Goal: Task Accomplishment & Management: Manage account settings

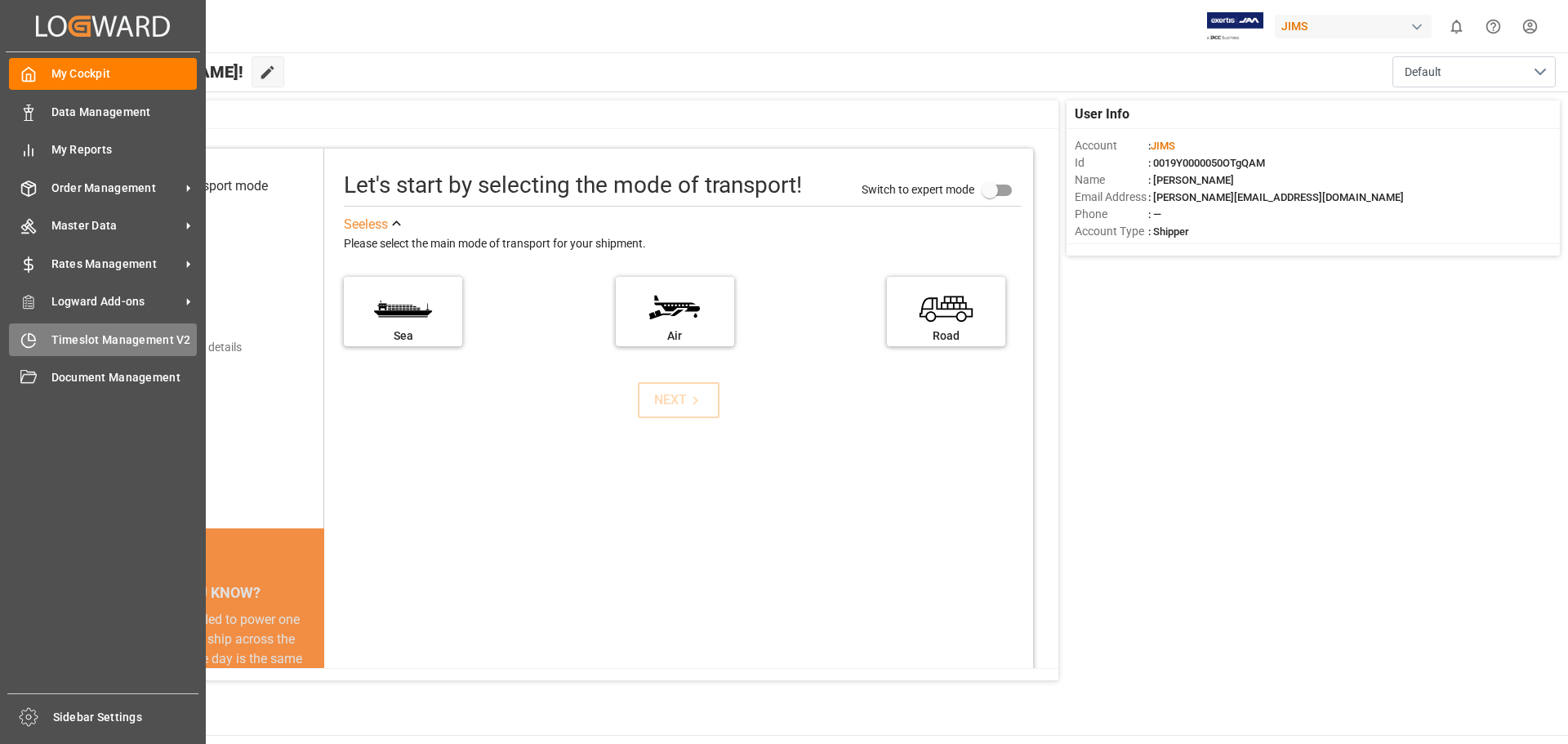
click at [101, 333] on span "Timeslot Management V2" at bounding box center [124, 341] width 146 height 17
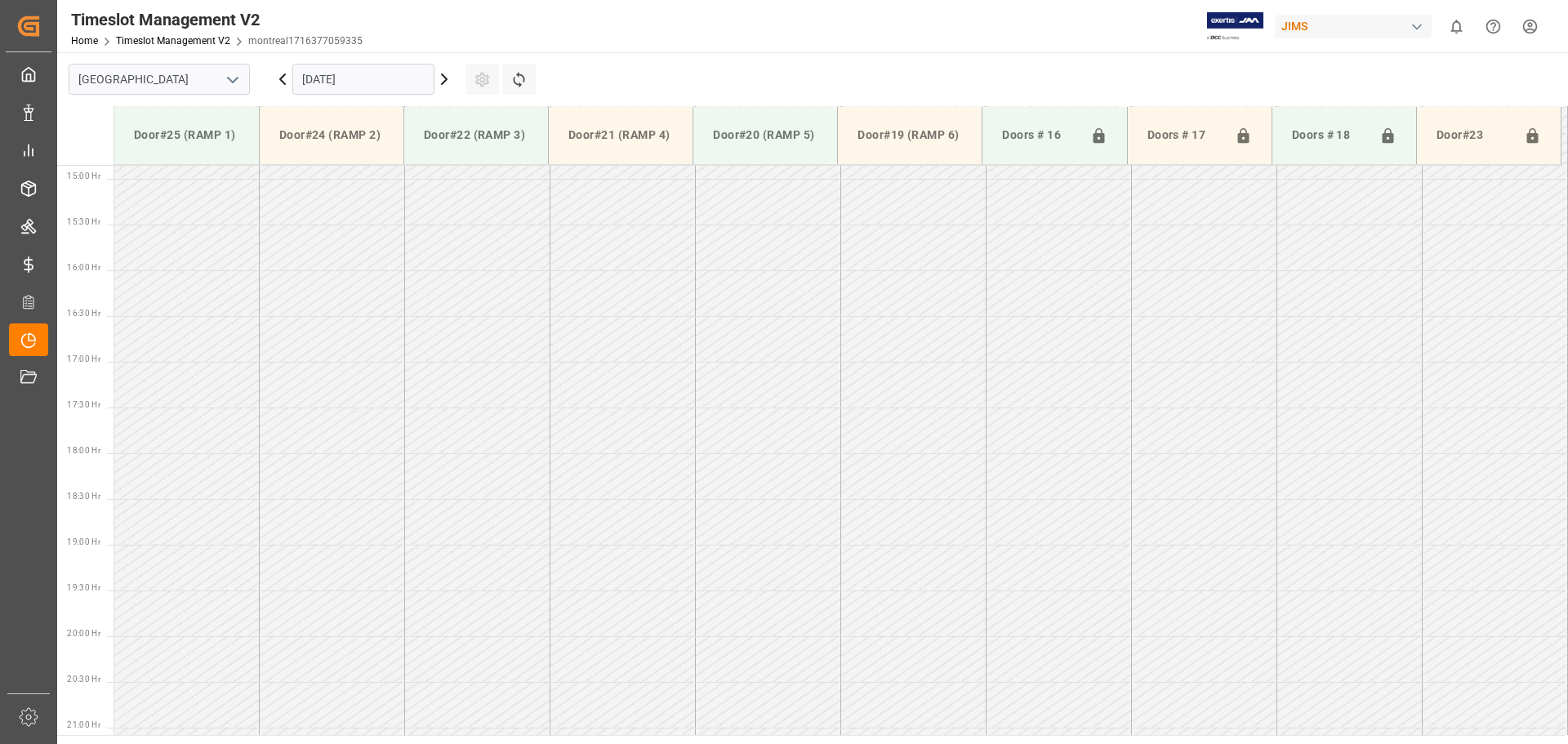
scroll to position [1363, 0]
click at [235, 82] on icon "open menu" at bounding box center [232, 80] width 20 height 20
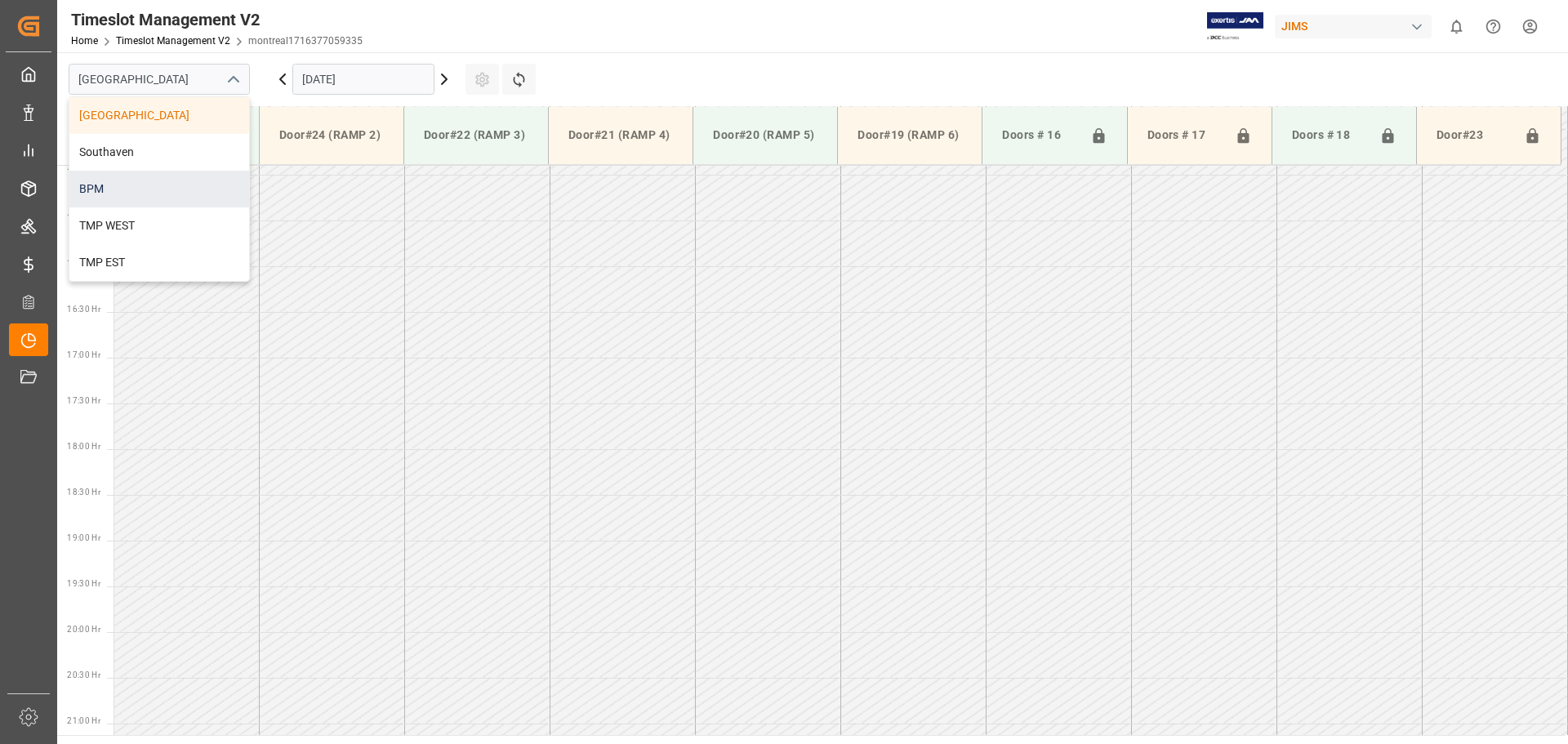
click at [176, 194] on div "BPM" at bounding box center [159, 189] width 179 height 36
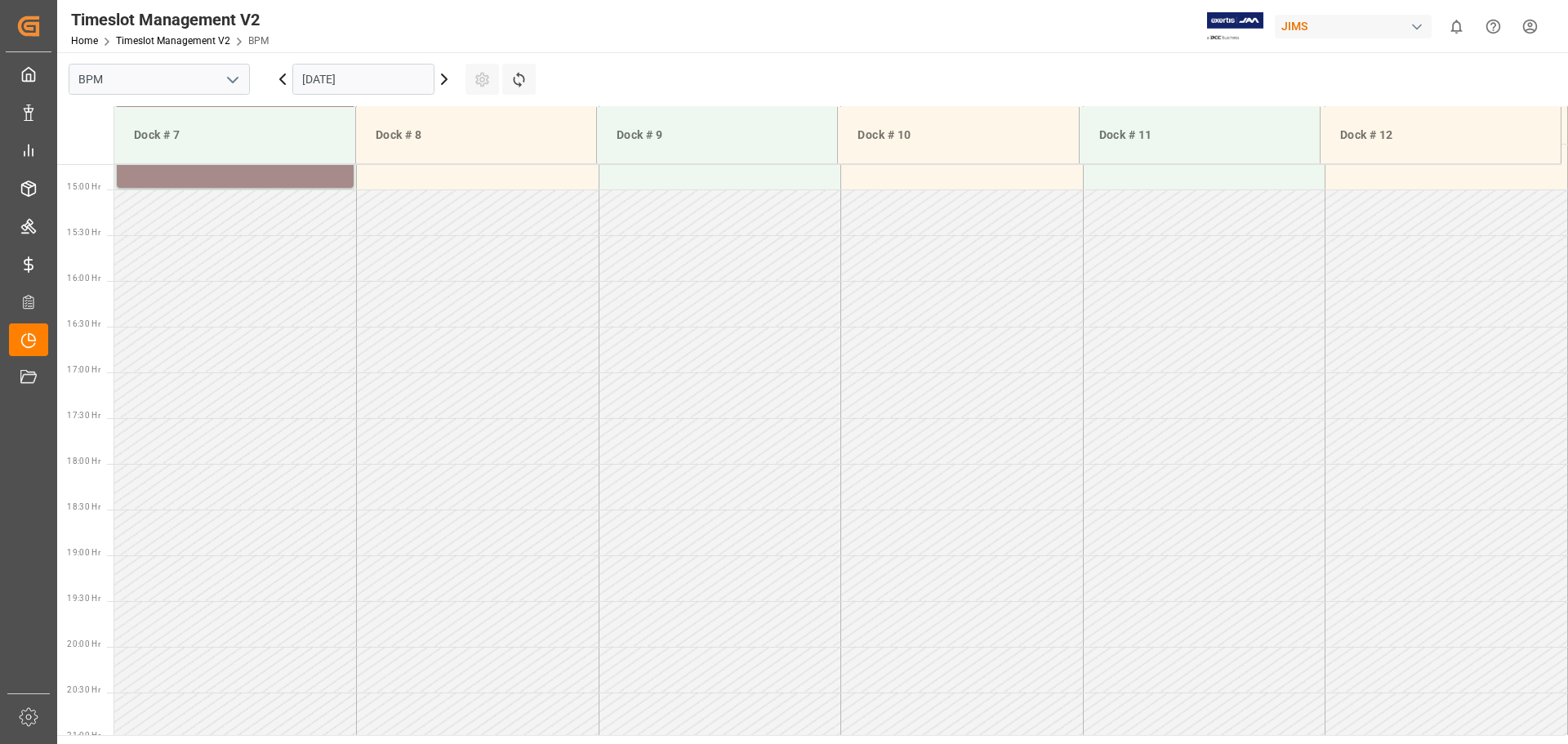
scroll to position [1362, 0]
click at [412, 83] on input "[DATE]" at bounding box center [363, 79] width 142 height 31
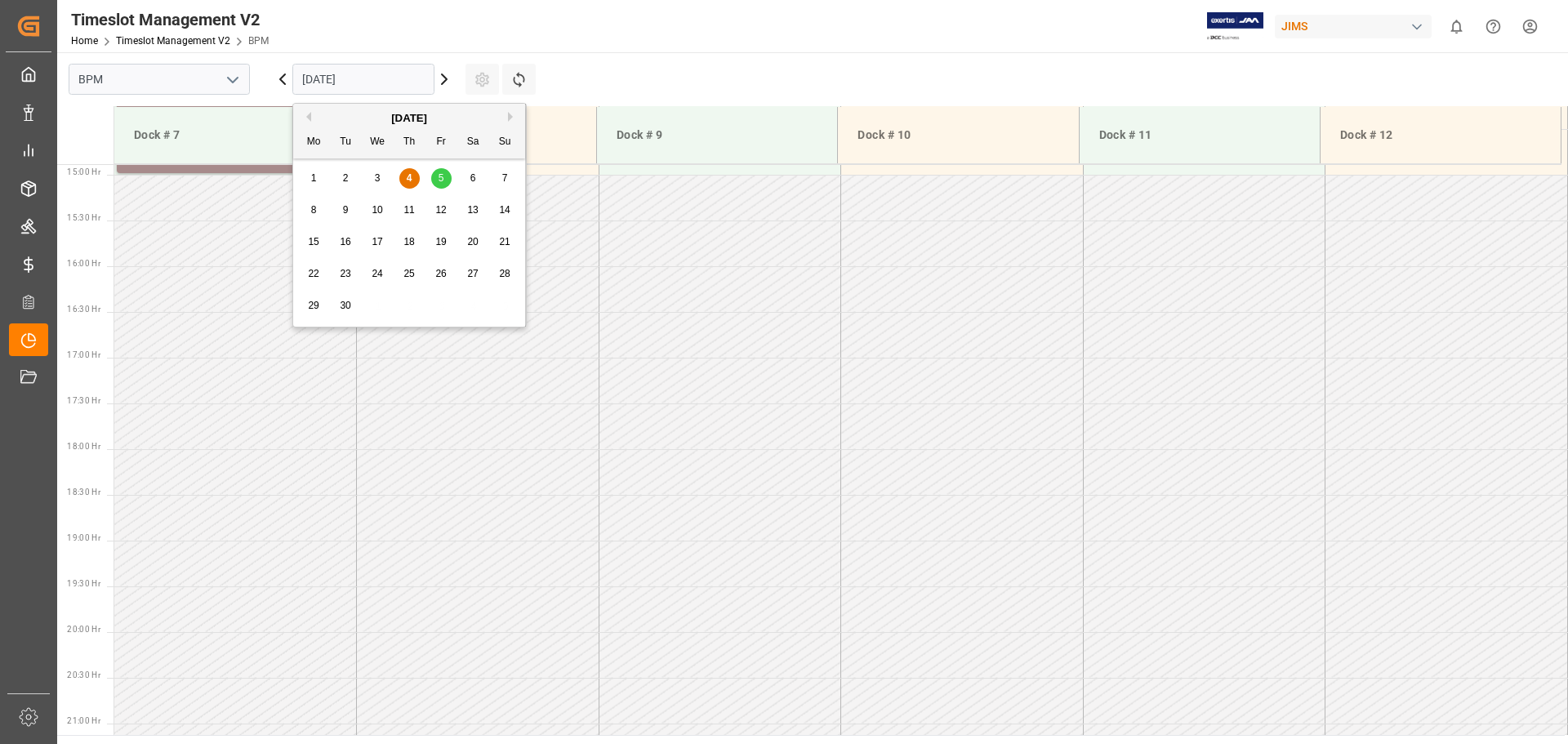
click at [407, 175] on span "4" at bounding box center [409, 178] width 6 height 11
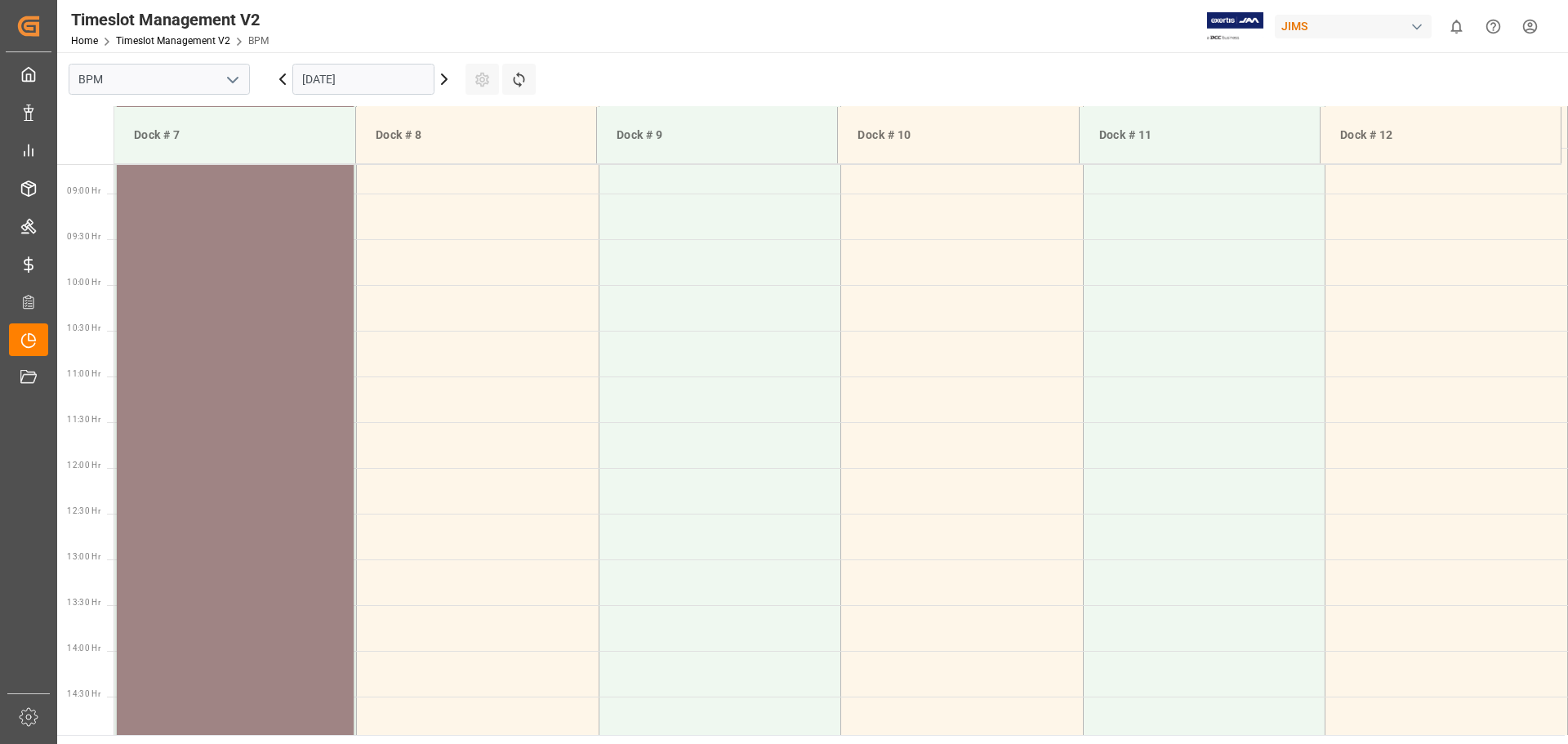
scroll to position [627, 0]
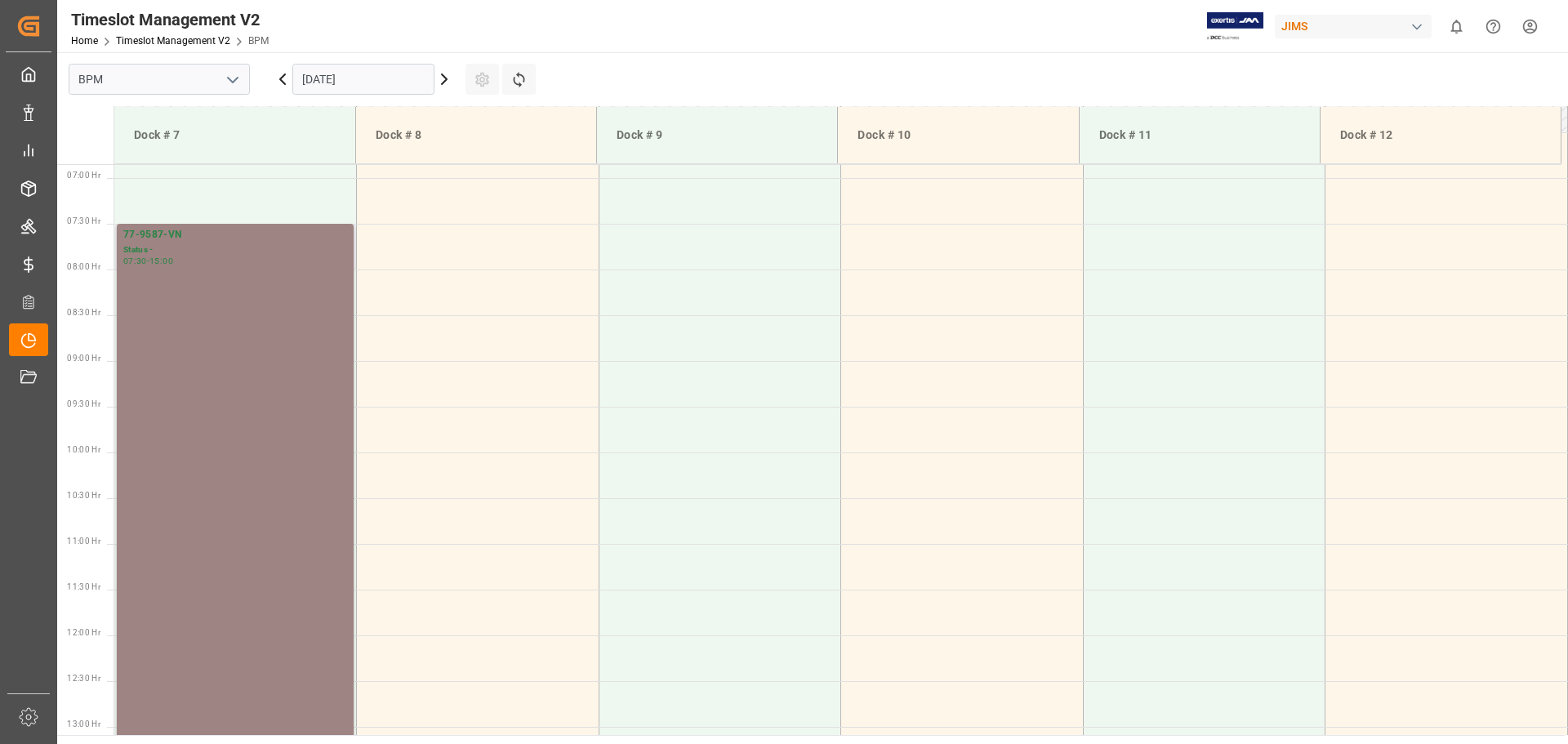
click at [290, 331] on div "77-9587-VN Status - 07:30 - 15:00" at bounding box center [235, 566] width 224 height 678
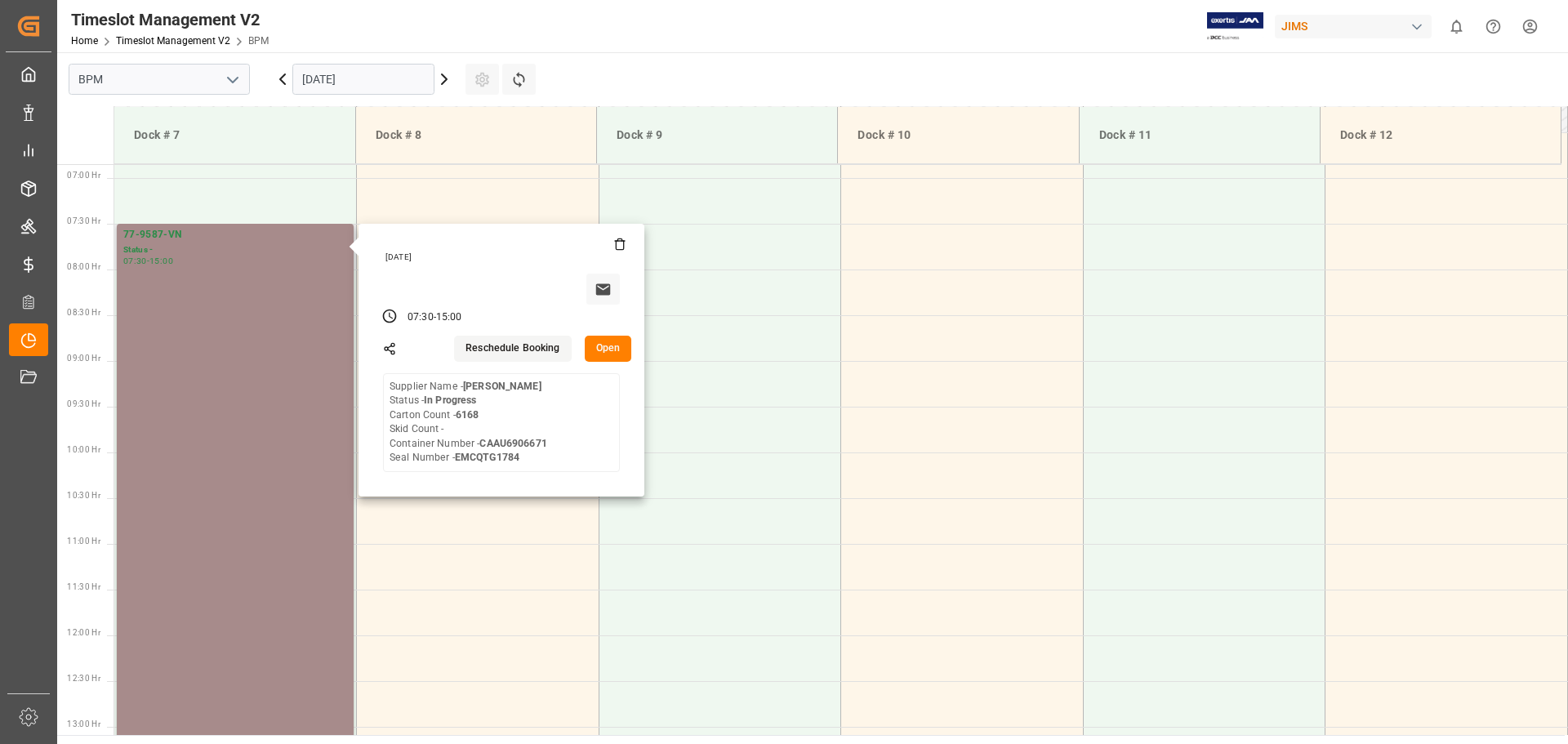
click at [602, 356] on button "Open" at bounding box center [608, 349] width 48 height 26
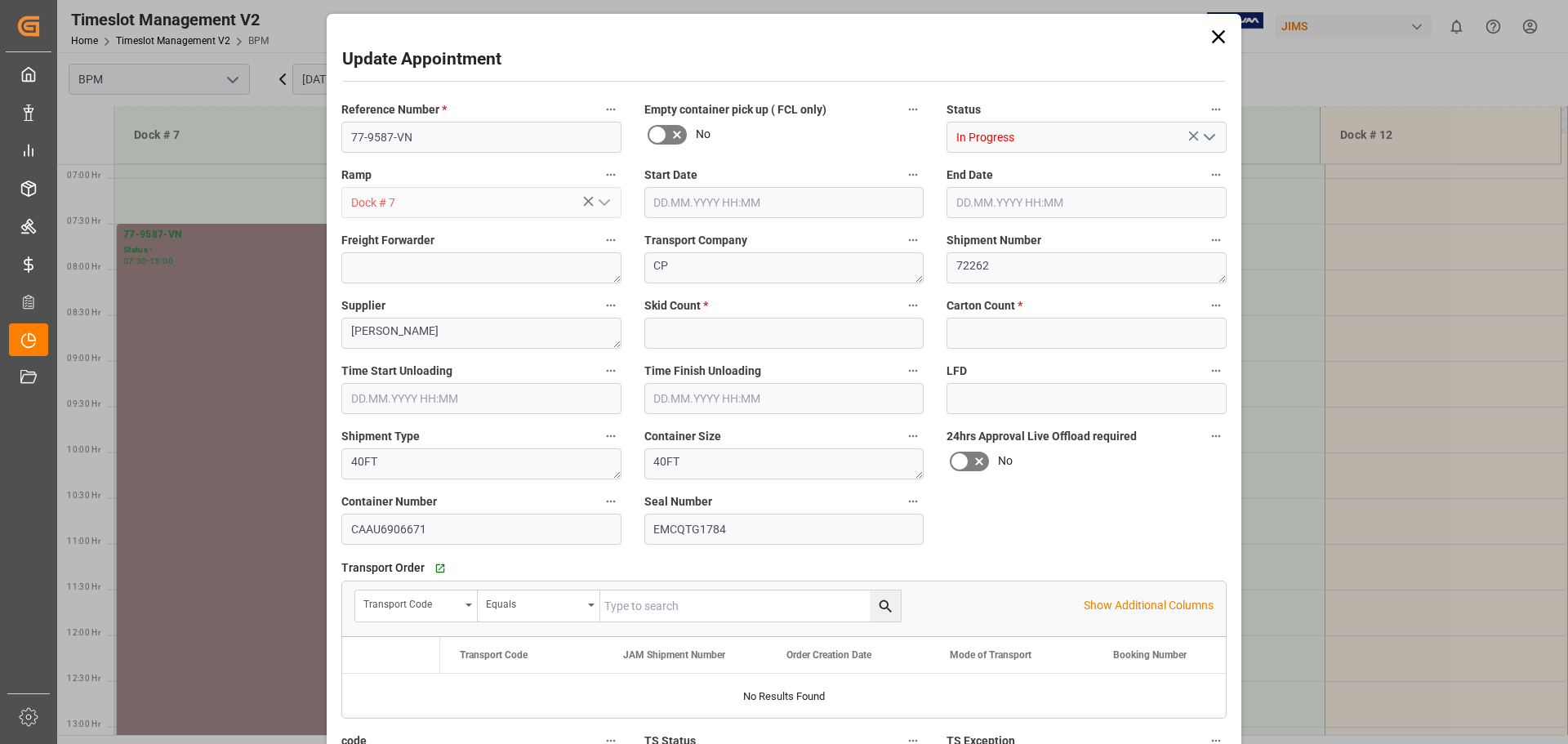
type input "0"
type input "6168"
type input "[DATE] 07:30"
type input "[DATE] 15:00"
type input "[DATE] 00:00"
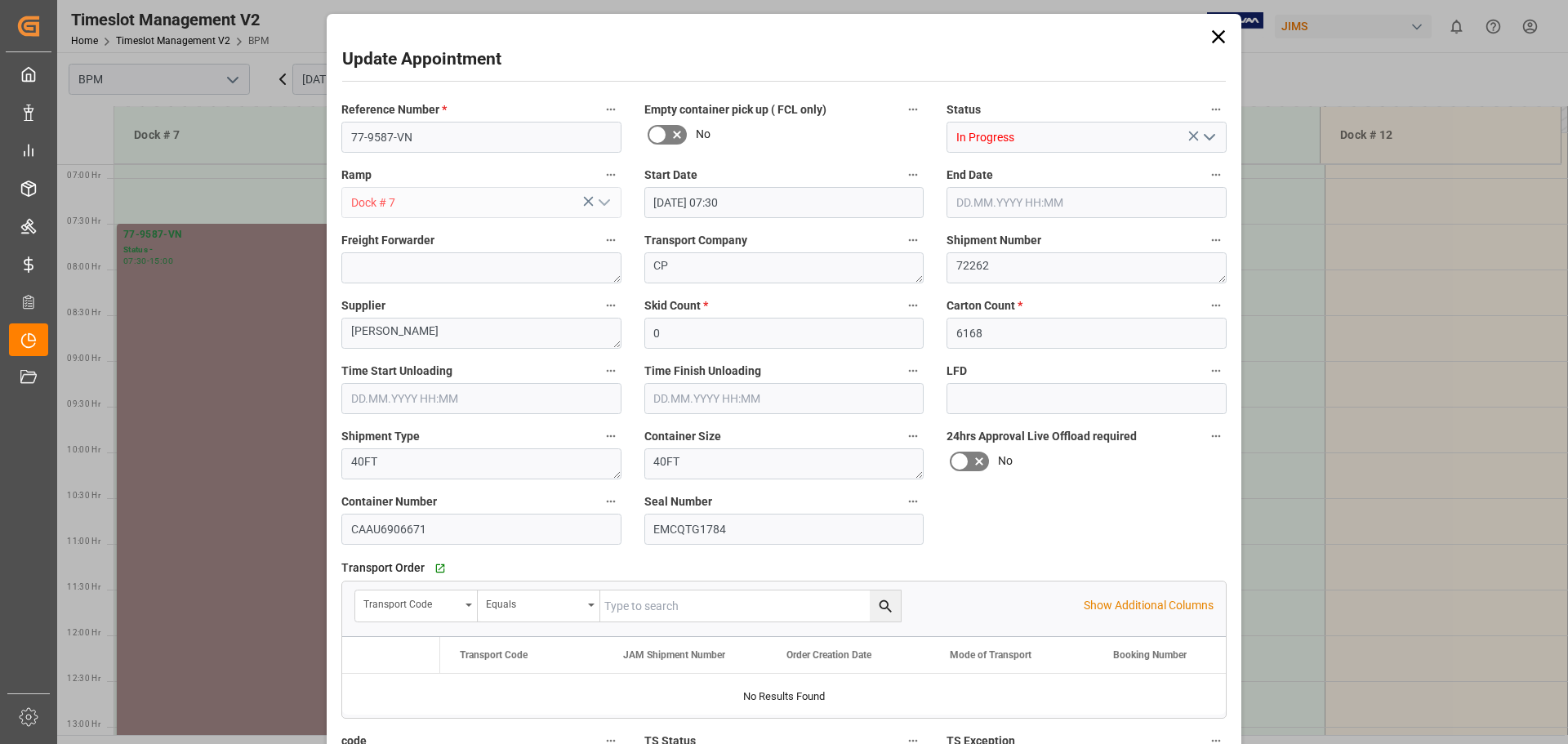
type input "[DATE] 14:00"
type input "[DATE] 22:03"
click at [1146, 141] on icon "open menu" at bounding box center [1209, 137] width 20 height 20
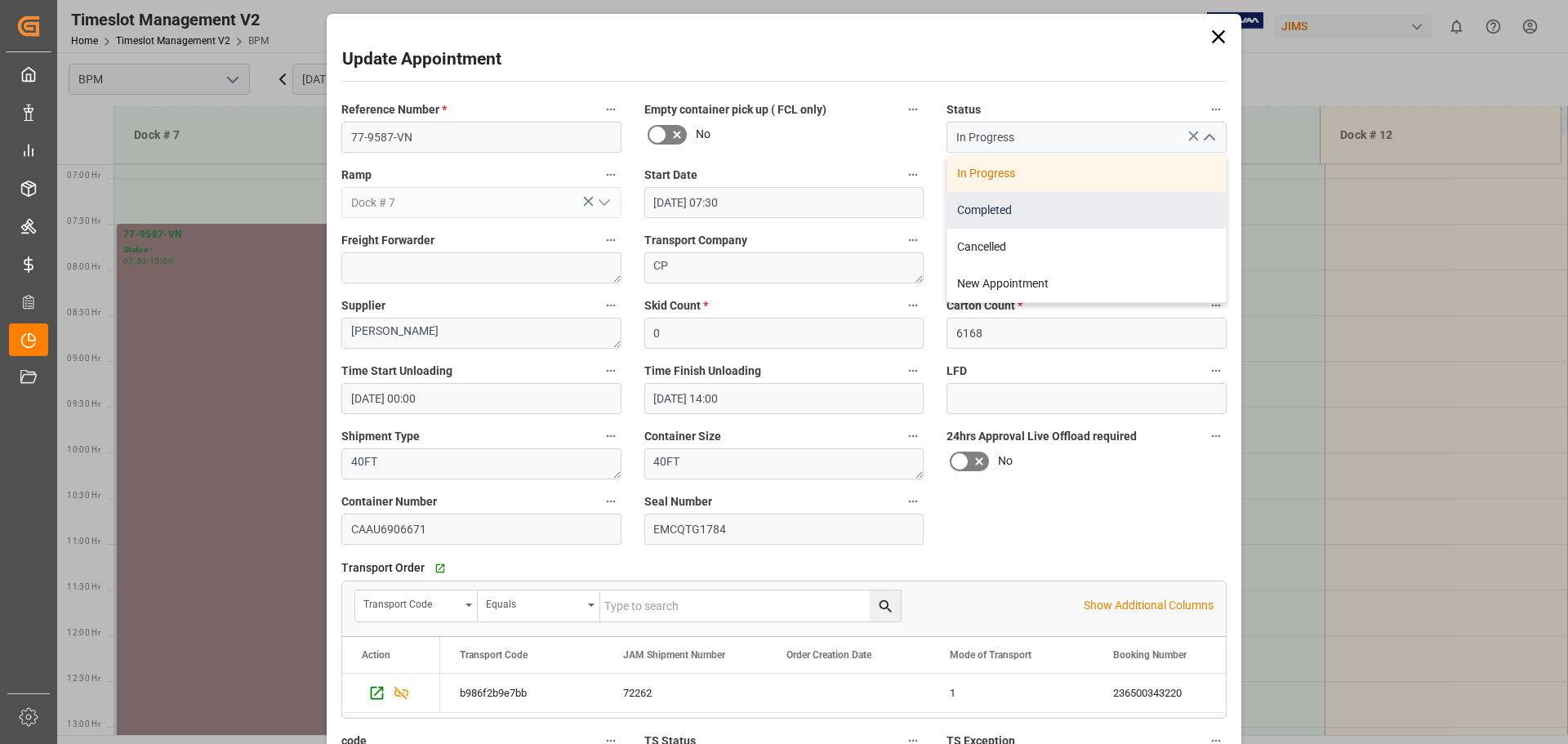
click at [1122, 205] on div "Completed" at bounding box center [1086, 210] width 278 height 36
type input "Completed"
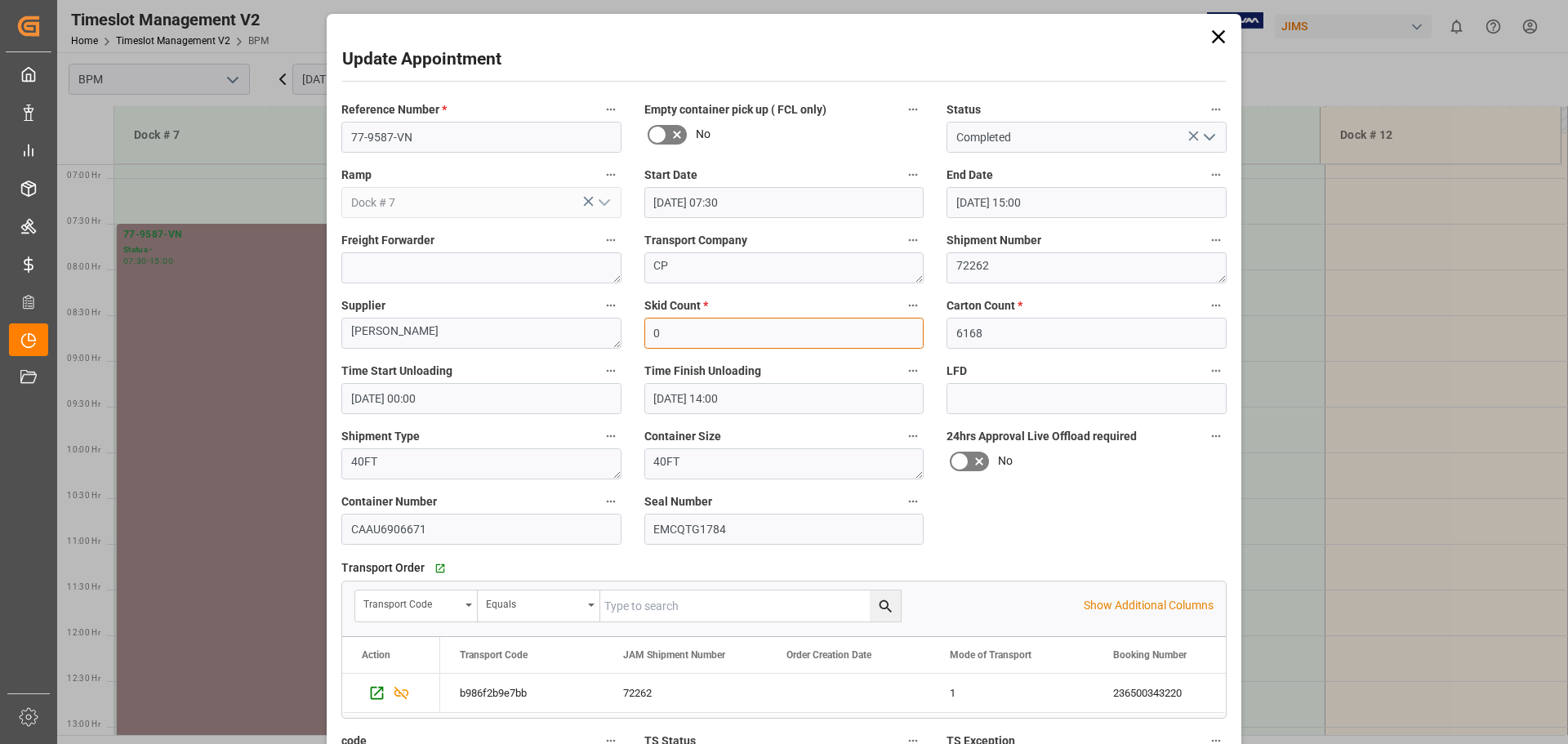
click at [750, 333] on input "0" at bounding box center [784, 334] width 280 height 31
type input "54"
click at [530, 402] on input "[DATE] 00:00" at bounding box center [481, 399] width 280 height 31
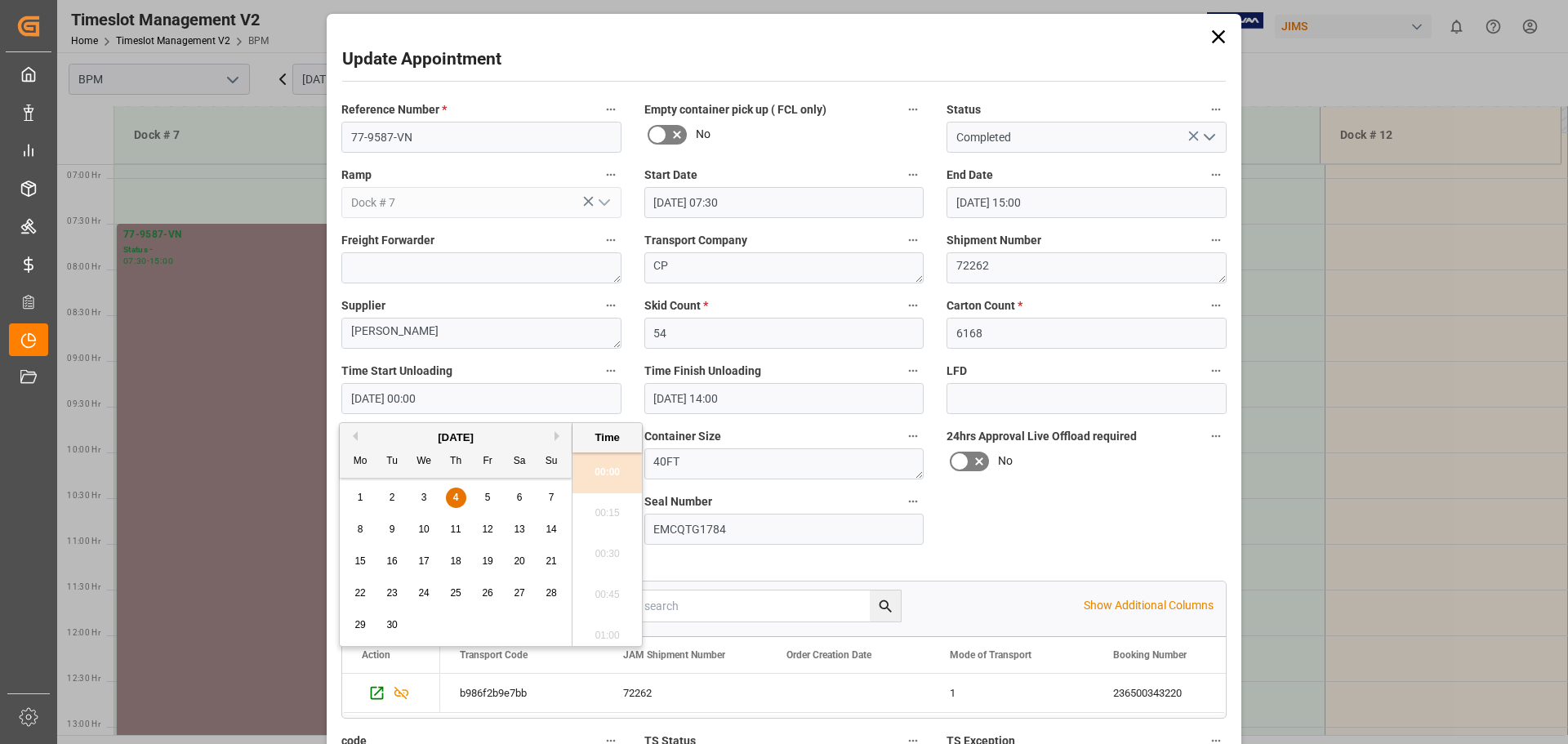
click at [460, 495] on div "4" at bounding box center [456, 498] width 21 height 20
click at [443, 491] on div "1 2 3 4 5 6 7" at bounding box center [456, 498] width 223 height 32
click at [457, 496] on span "4" at bounding box center [456, 497] width 6 height 11
drag, startPoint x: 644, startPoint y: 531, endPoint x: 634, endPoint y: 531, distance: 10.0
click at [644, 531] on input "EMCQTG1784" at bounding box center [784, 530] width 280 height 31
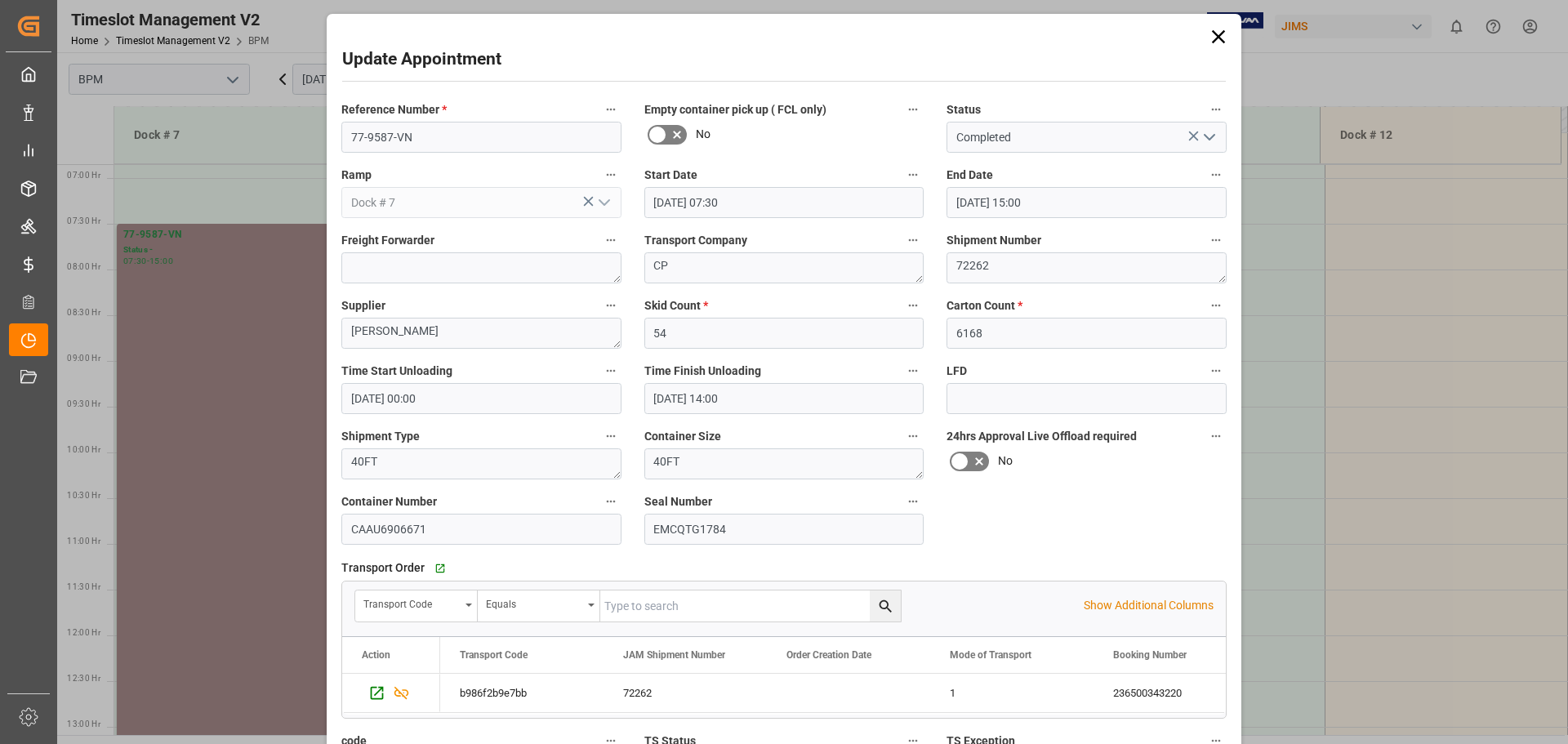
click at [497, 405] on input "[DATE] 00:00" at bounding box center [481, 399] width 280 height 31
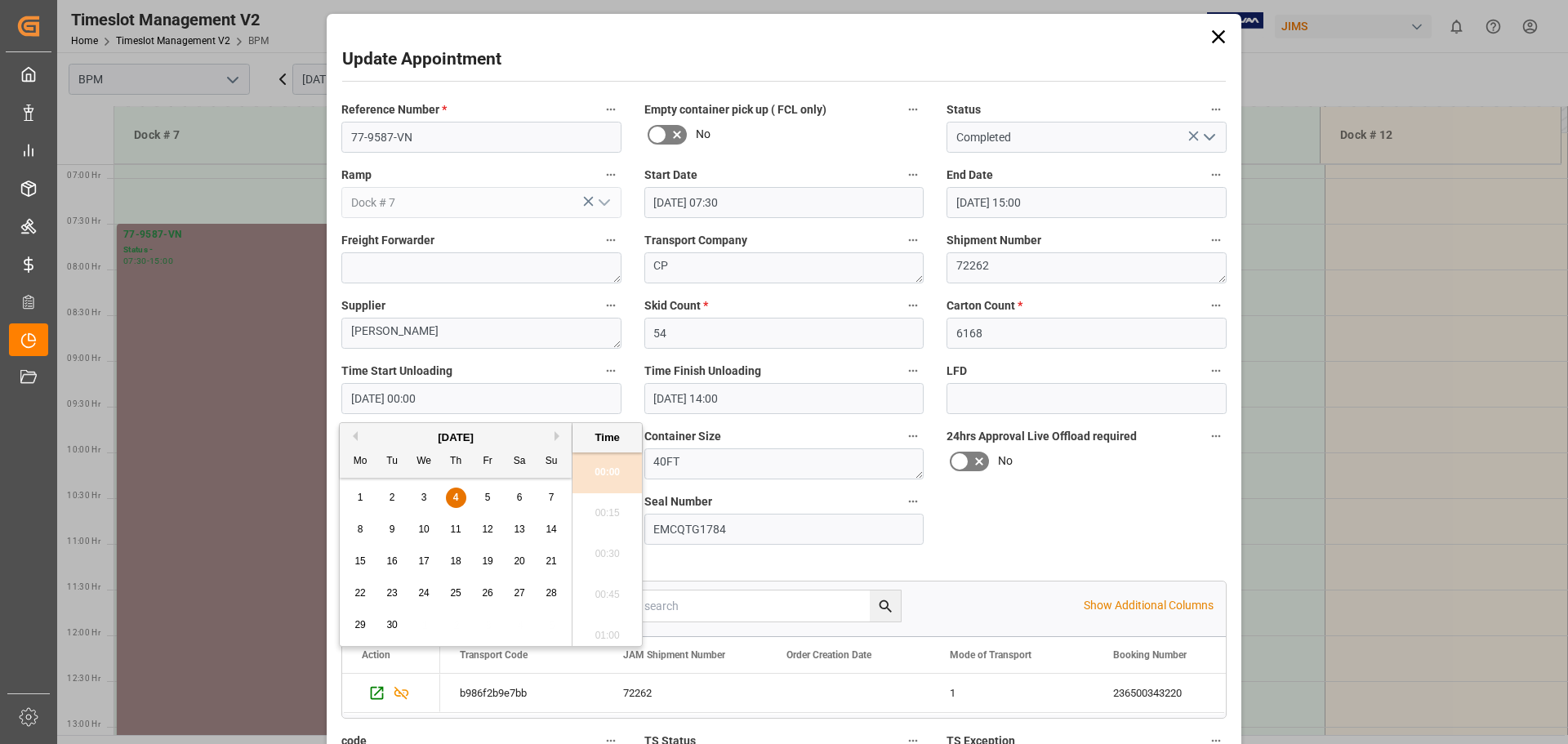
click at [460, 489] on div "4" at bounding box center [456, 498] width 21 height 20
click at [542, 403] on input "[DATE] 00:00" at bounding box center [481, 399] width 280 height 31
click at [602, 540] on li "07:30" at bounding box center [608, 554] width 69 height 41
type input "[DATE] 07:30"
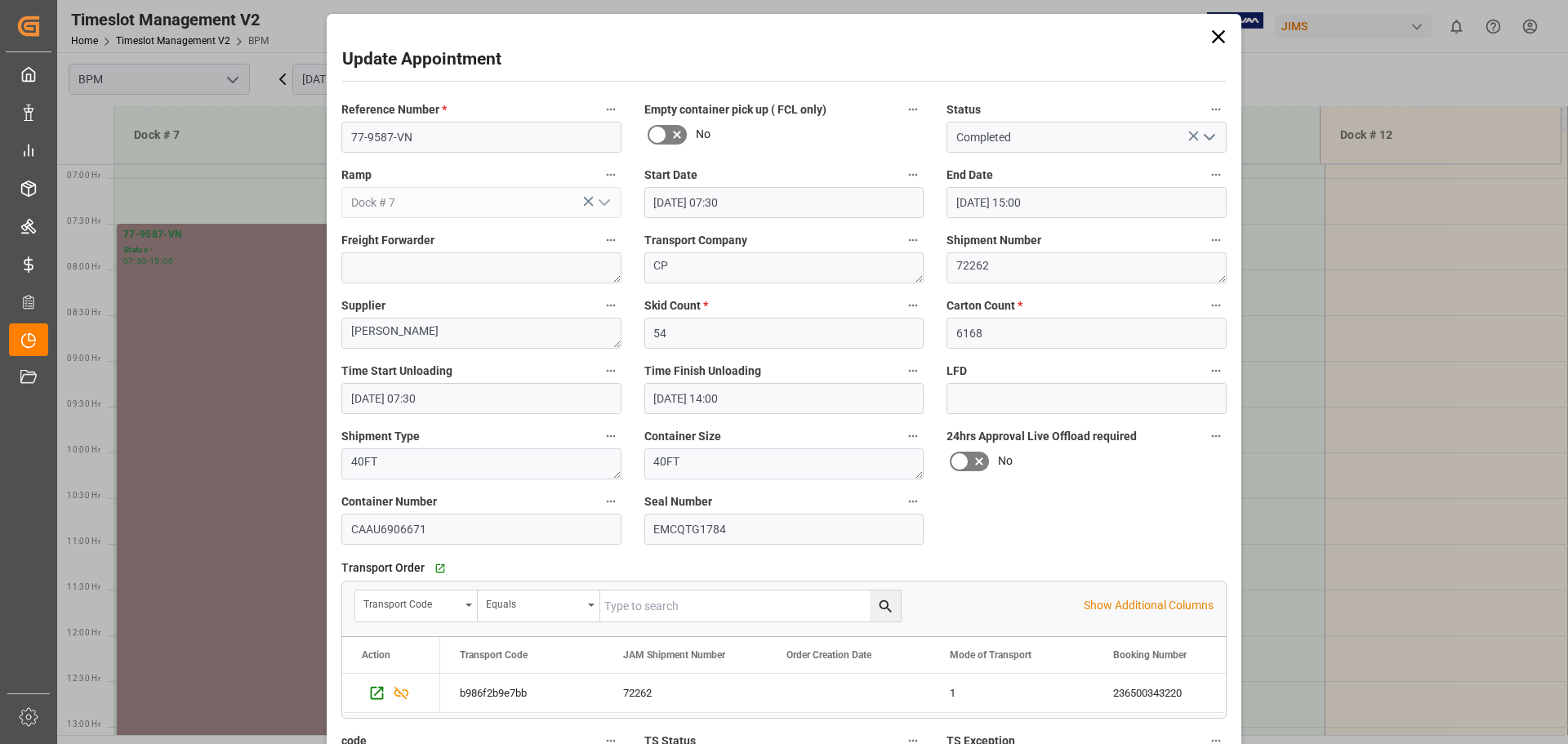
click at [754, 397] on input "[DATE] 14:00" at bounding box center [784, 399] width 280 height 31
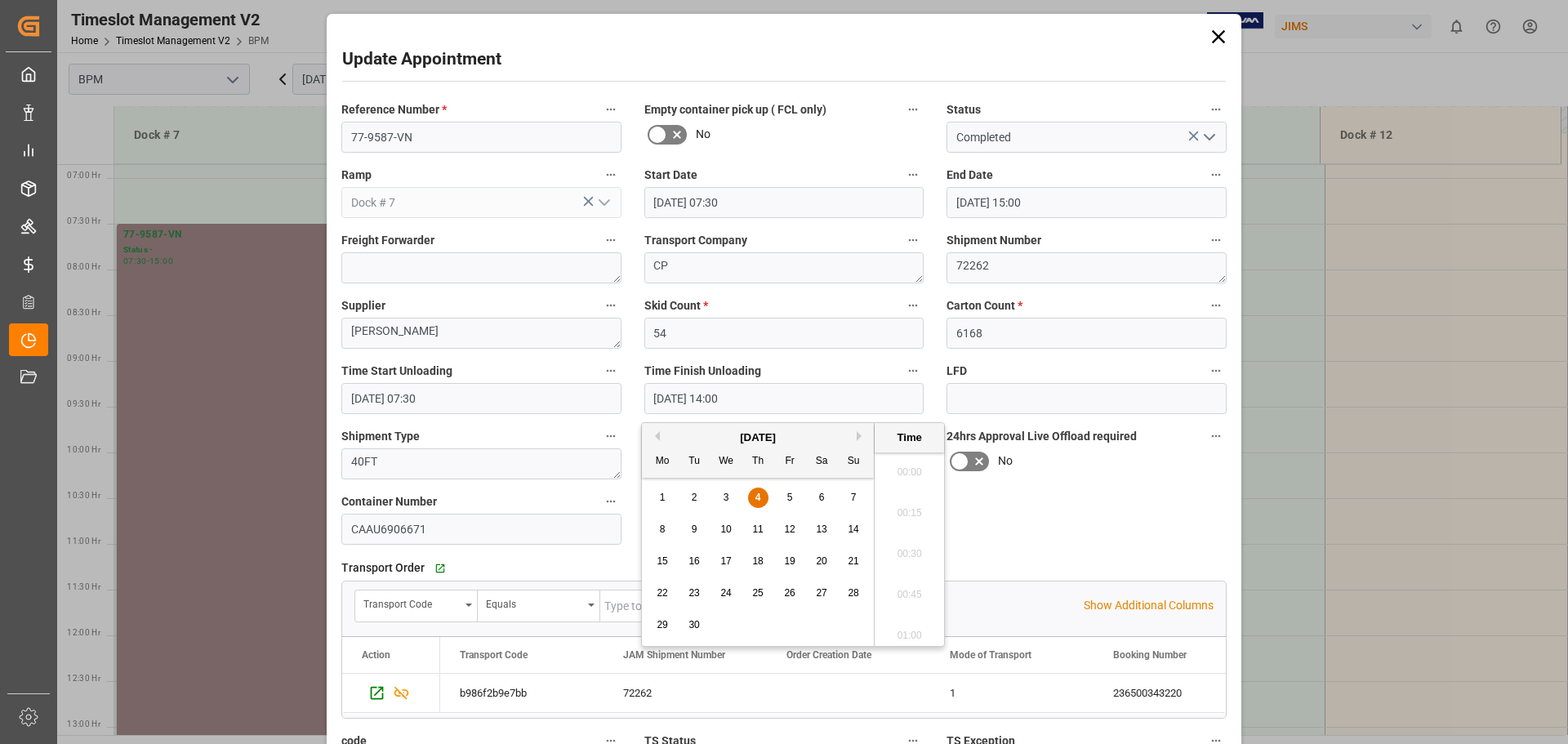
scroll to position [2212, 0]
click at [757, 498] on span "4" at bounding box center [758, 497] width 6 height 11
click at [903, 554] on li "12:00" at bounding box center [909, 549] width 69 height 41
type input "[DATE] 12:00"
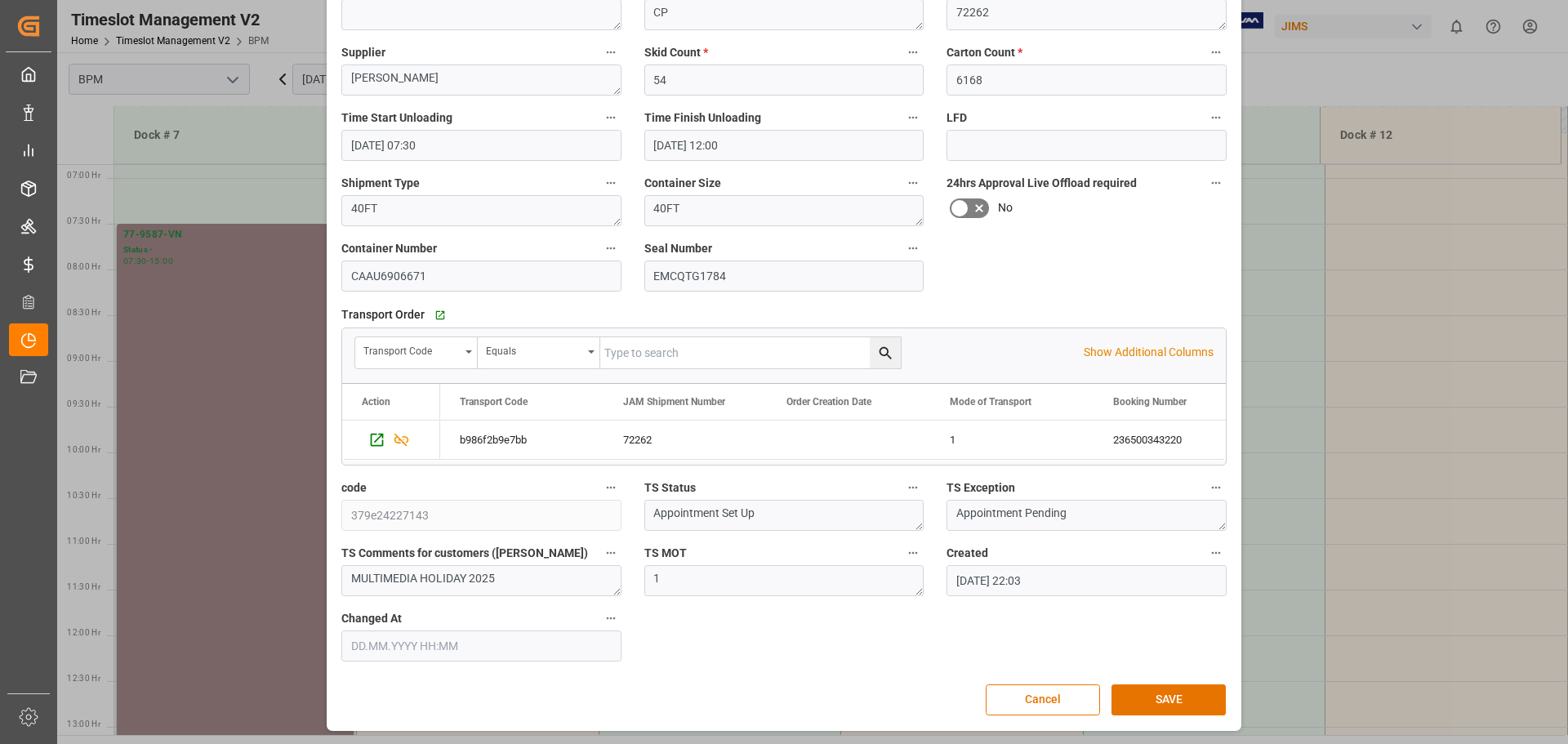
scroll to position [254, 0]
click at [1146, 704] on button "SAVE" at bounding box center [1168, 700] width 114 height 31
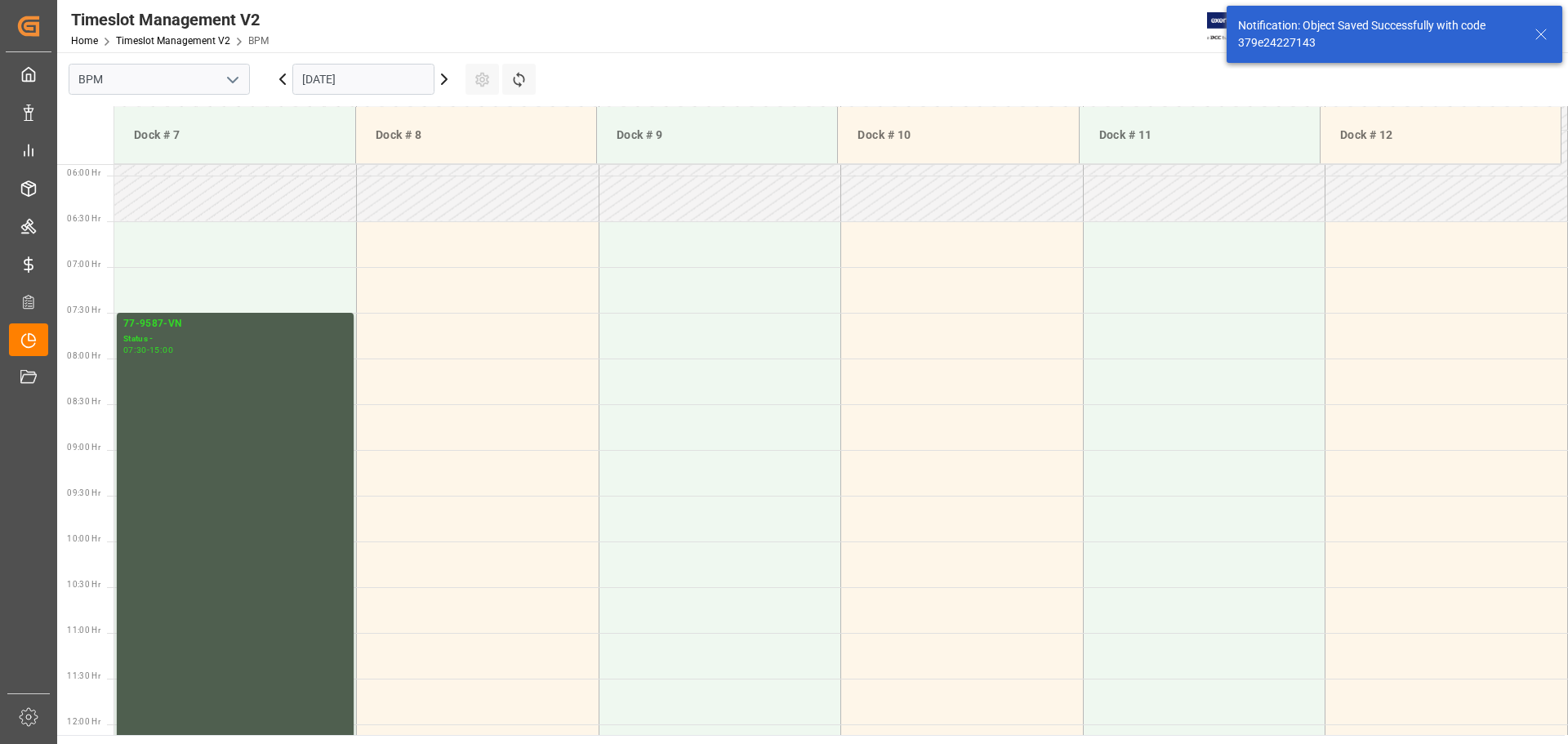
scroll to position [538, 0]
